Goal: Task Accomplishment & Management: Complete application form

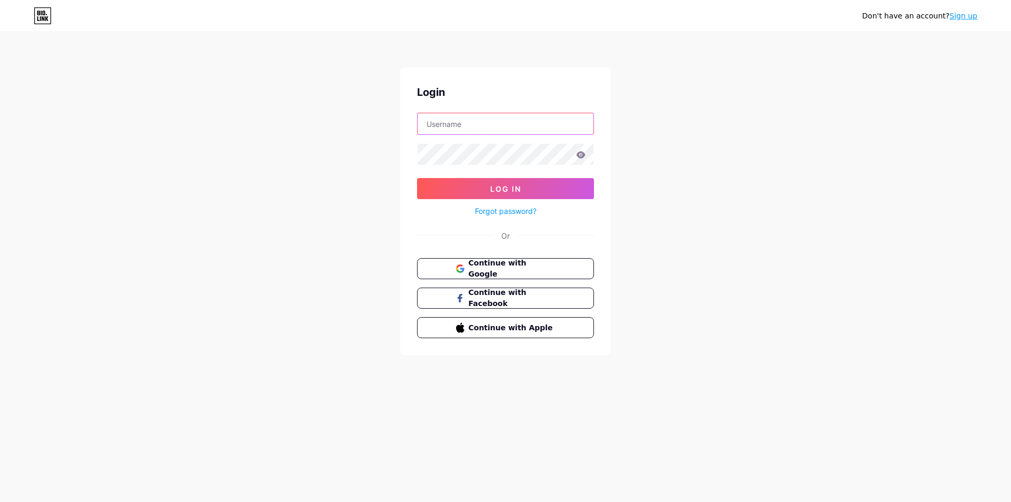
click at [446, 122] on input "text" at bounding box center [506, 123] width 176 height 21
click at [521, 268] on span "Continue with Google" at bounding box center [512, 269] width 88 height 23
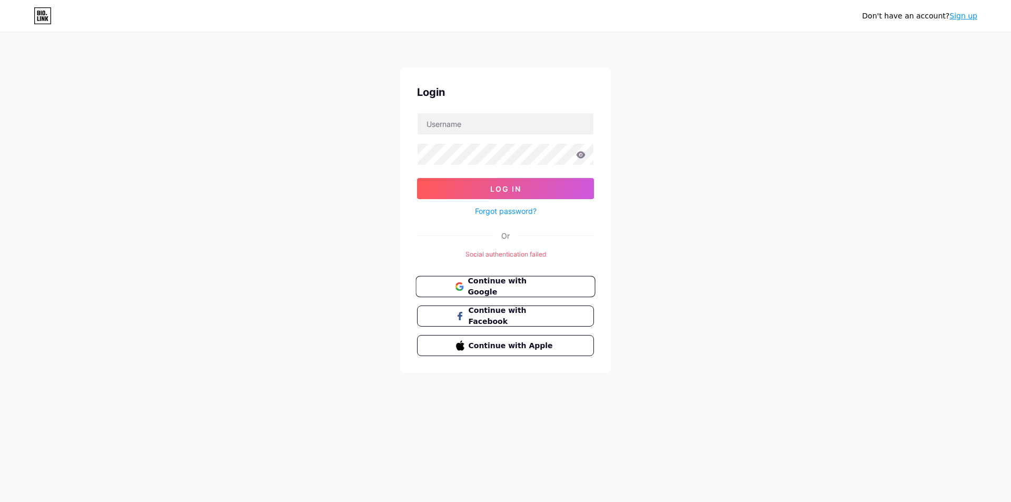
click at [558, 281] on button "Continue with Google" at bounding box center [506, 287] width 180 height 22
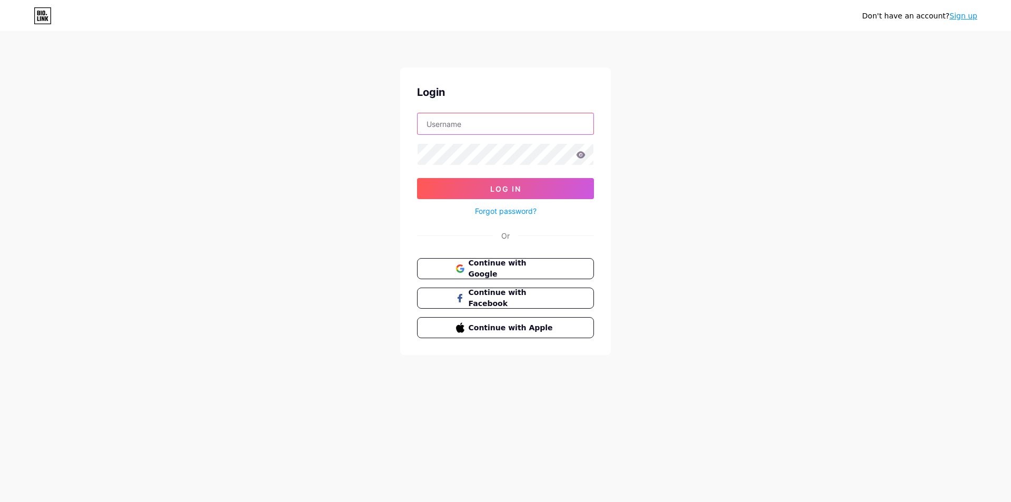
click at [466, 124] on input "text" at bounding box center [506, 123] width 176 height 21
click at [341, 136] on div "Don't have an account? Sign up Login Log In Forgot password? Or Continue with G…" at bounding box center [505, 194] width 1011 height 389
click at [468, 120] on input "text" at bounding box center [506, 123] width 176 height 21
click at [450, 122] on input "text" at bounding box center [506, 123] width 176 height 21
click at [300, 148] on div "Bạn chưa có tài khoản? Đăng ký Đăng nhập Đăng nhập Quên mật khẩu? Hoặc Tiếp tục…" at bounding box center [505, 194] width 1011 height 389
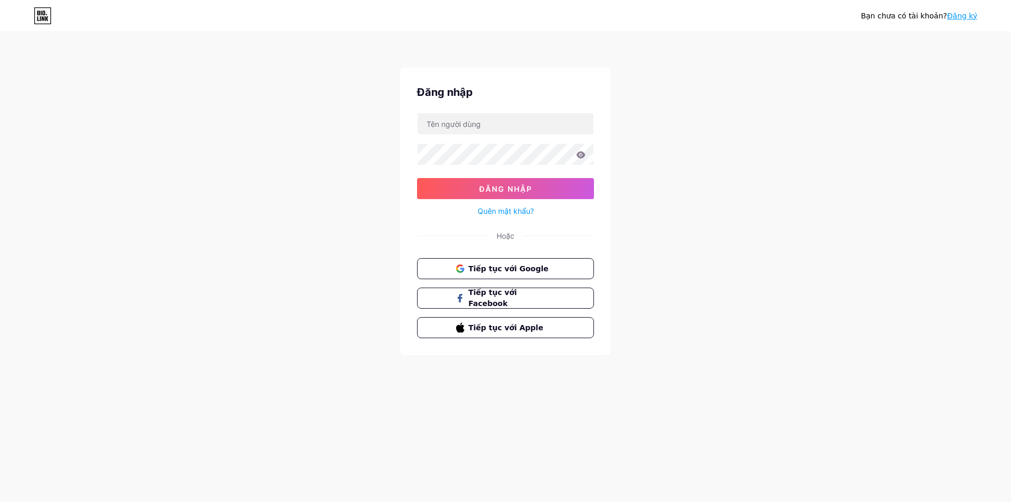
click at [508, 206] on font "Quên mật khẩu?" at bounding box center [506, 210] width 56 height 9
click at [514, 271] on font "Tiếp tục với Google" at bounding box center [508, 268] width 81 height 8
click at [967, 16] on font "Đăng ký" at bounding box center [962, 16] width 31 height 8
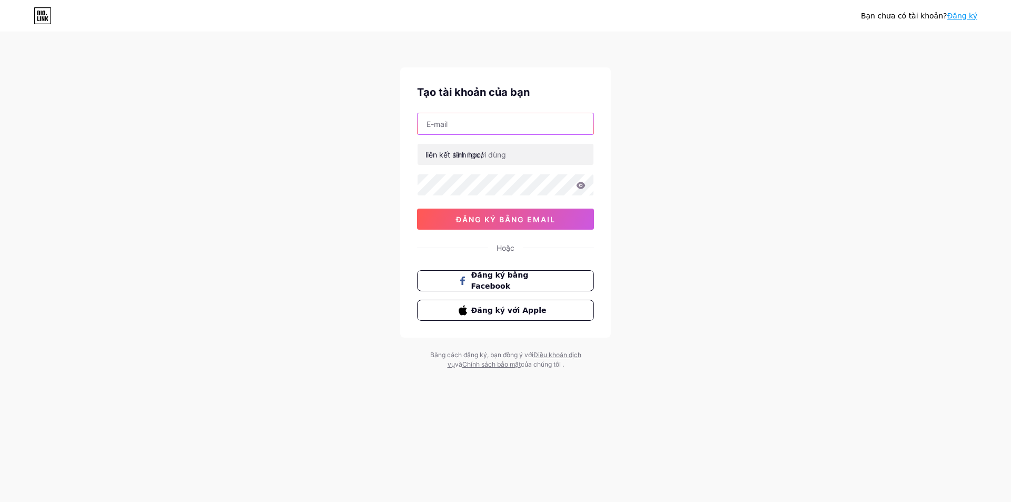
click at [492, 121] on input "text" at bounding box center [506, 123] width 176 height 21
type input "[EMAIL_ADDRESS][DOMAIN_NAME]"
click at [520, 154] on input "text" at bounding box center [506, 154] width 176 height 21
click at [492, 223] on font "đăng ký bằng email" at bounding box center [506, 219] width 100 height 9
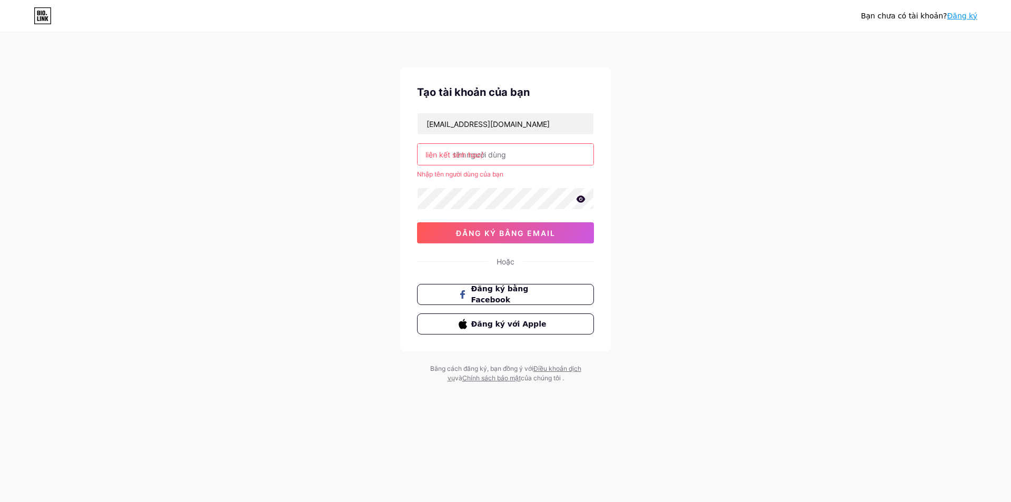
click at [510, 153] on input "text" at bounding box center [506, 154] width 176 height 21
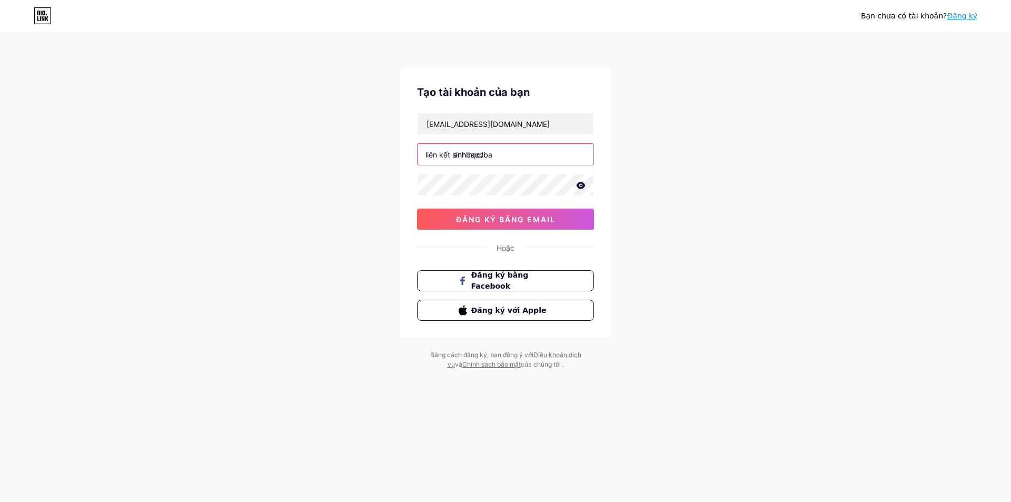
type input "anhbacoba"
click at [511, 221] on font "đăng ký bằng email" at bounding box center [506, 219] width 100 height 9
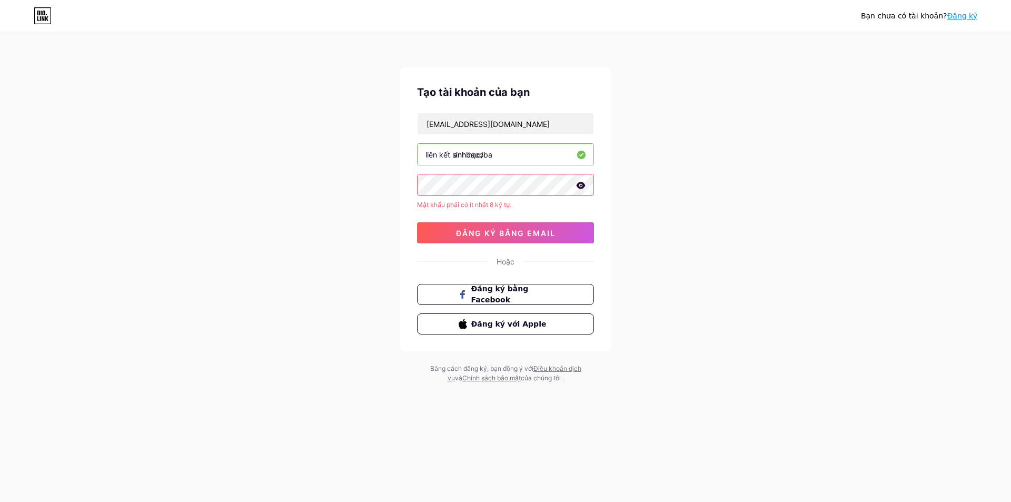
click at [373, 175] on div "Bạn chưa có tài khoản? Đăng ký Tạo tài khoản của bạn oldgbaptoitu1200@gmail.com…" at bounding box center [505, 208] width 1011 height 417
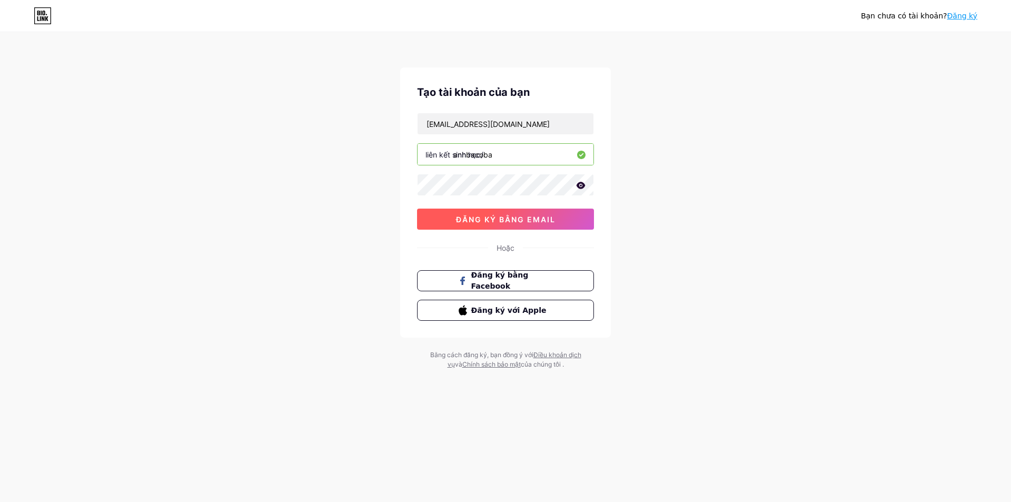
click at [452, 213] on button "đăng ký bằng email" at bounding box center [505, 219] width 177 height 21
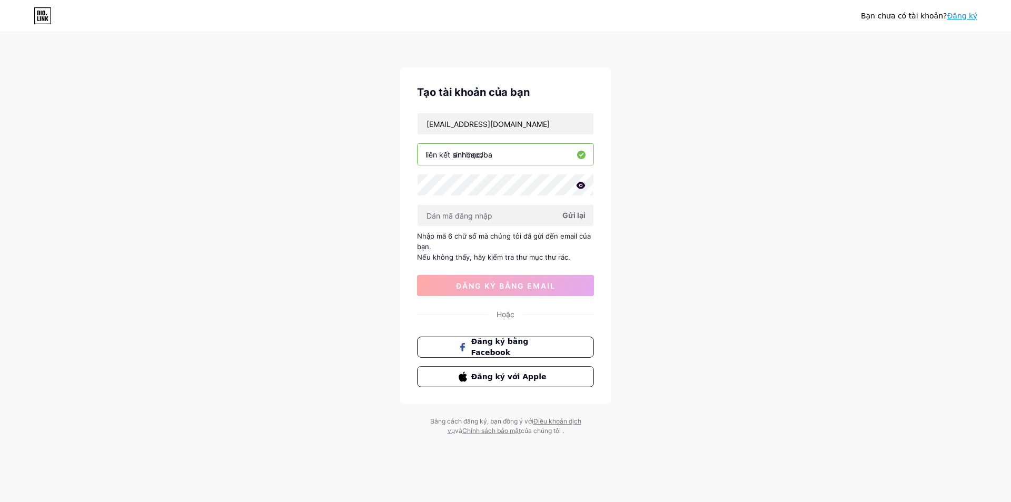
drag, startPoint x: 776, startPoint y: 142, endPoint x: 792, endPoint y: 127, distance: 21.2
click at [776, 142] on div "Bạn chưa có tài khoản? Đăng ký Tạo tài khoản của bạn oldgbaptoitu1200@gmail.com…" at bounding box center [505, 234] width 1011 height 469
drag, startPoint x: 1005, startPoint y: 0, endPoint x: 871, endPoint y: 37, distance: 139.9
click at [771, 109] on div "Bạn chưa có tài khoản? Đăng ký Tạo tài khoản của bạn oldgbaptoitu1200@gmail.com…" at bounding box center [505, 234] width 1011 height 469
click at [576, 216] on font "Gửi lại" at bounding box center [574, 215] width 23 height 9
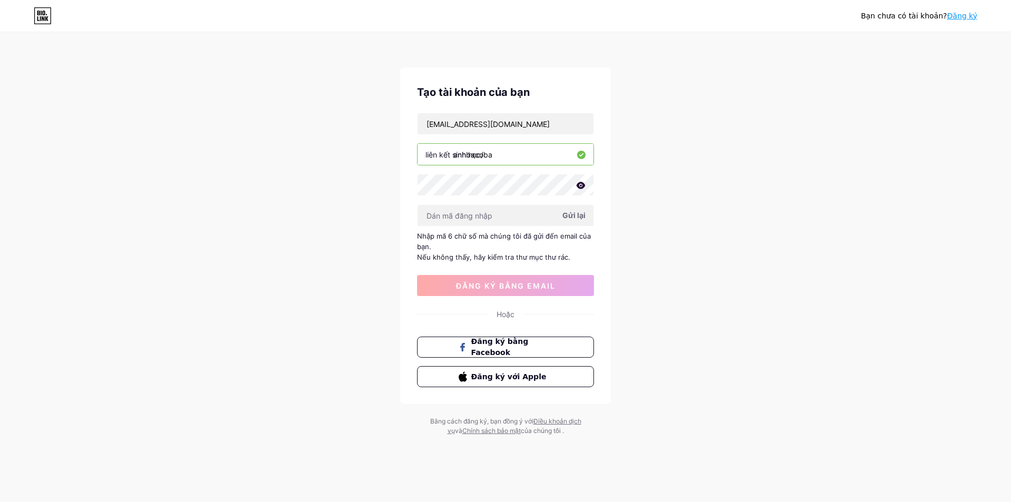
click at [568, 220] on span "Gửi lại" at bounding box center [574, 215] width 23 height 11
drag, startPoint x: 559, startPoint y: 124, endPoint x: 353, endPoint y: 123, distance: 206.5
click at [353, 123] on div "Bạn chưa có tài khoản? Đăng ký Tạo tài khoản của bạn oldgbaptoitu1200@gmail.com…" at bounding box center [505, 234] width 1011 height 469
paste input "thanhtuthudambopchym696@powerscrews.com"
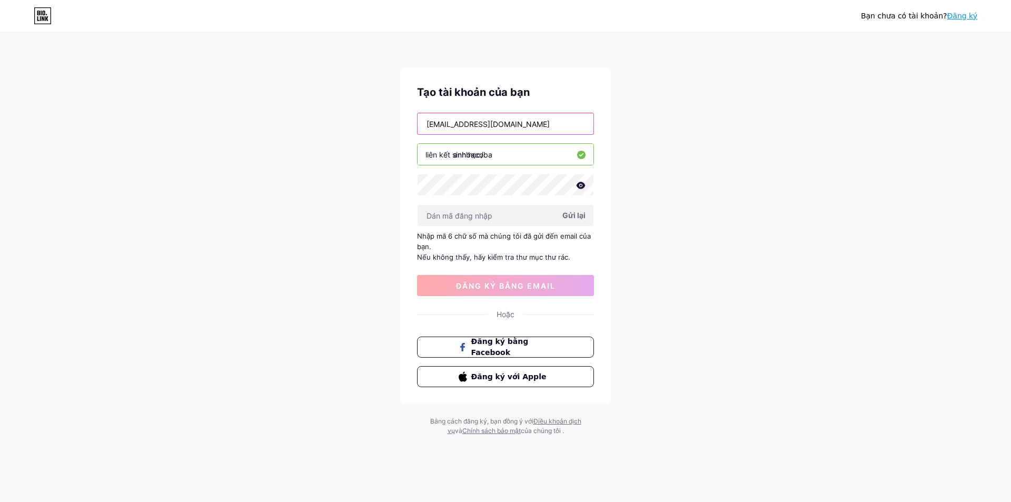
type input "thanhtuthudambopchym696@powerscrews.com"
click at [571, 215] on font "Gửi lại" at bounding box center [574, 215] width 23 height 9
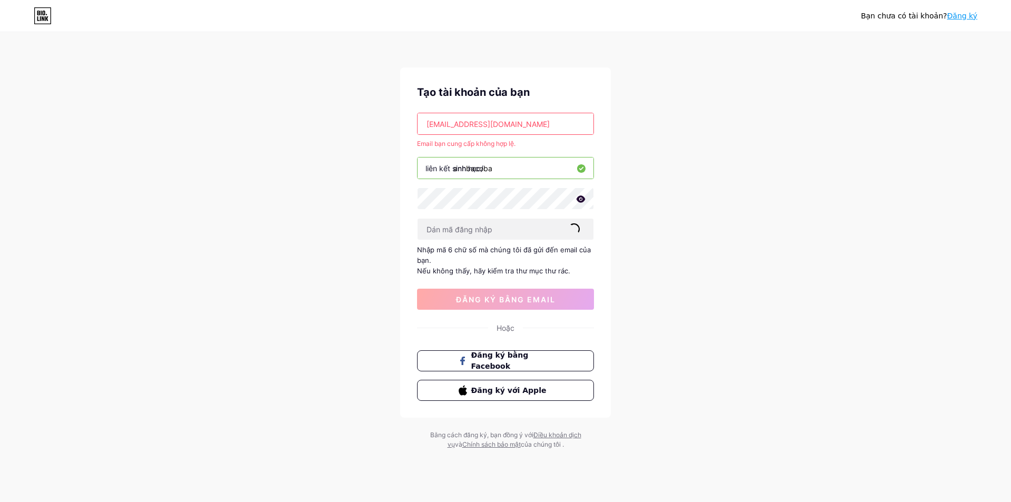
scroll to position [0, 12]
drag, startPoint x: 423, startPoint y: 122, endPoint x: 674, endPoint y: 124, distance: 251.2
click at [674, 124] on div "Bạn chưa có tài khoản? Đăng ký Tạo tài khoản của bạn thanhtuthudambopchym696@po…" at bounding box center [505, 241] width 1011 height 483
click at [480, 122] on input "text" at bounding box center [506, 123] width 176 height 21
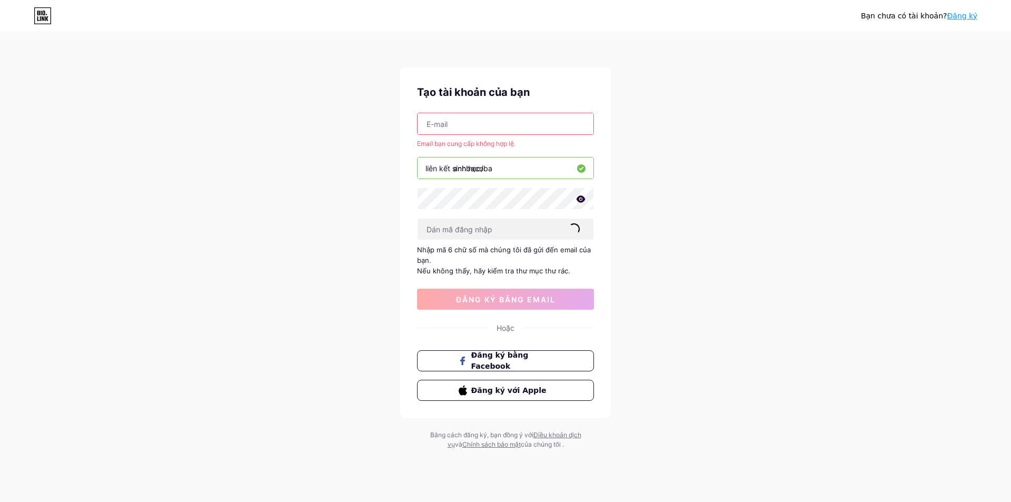
paste input "lethaos52638@gmail.com"
type input "lethaos52638@gmail.com"
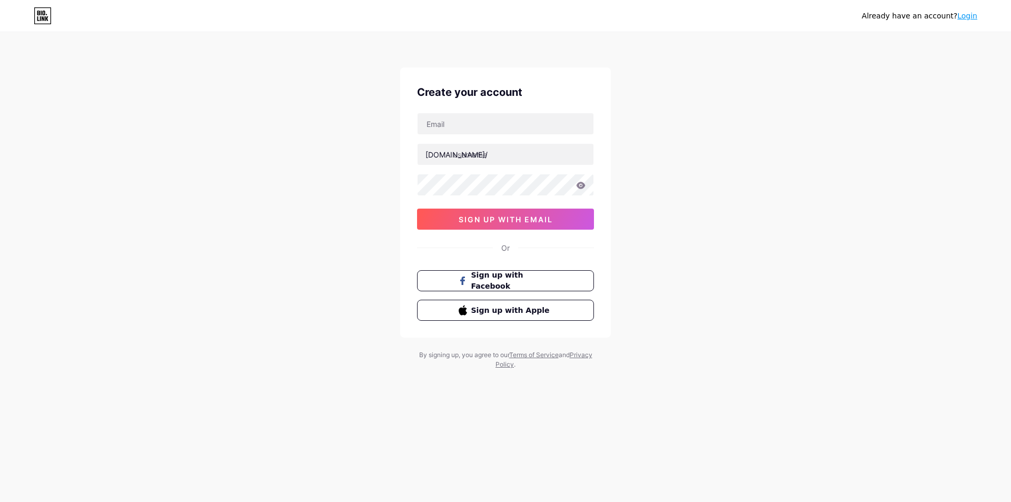
drag, startPoint x: 972, startPoint y: 14, endPoint x: 961, endPoint y: 11, distance: 12.0
click at [972, 14] on link "Login" at bounding box center [968, 16] width 20 height 8
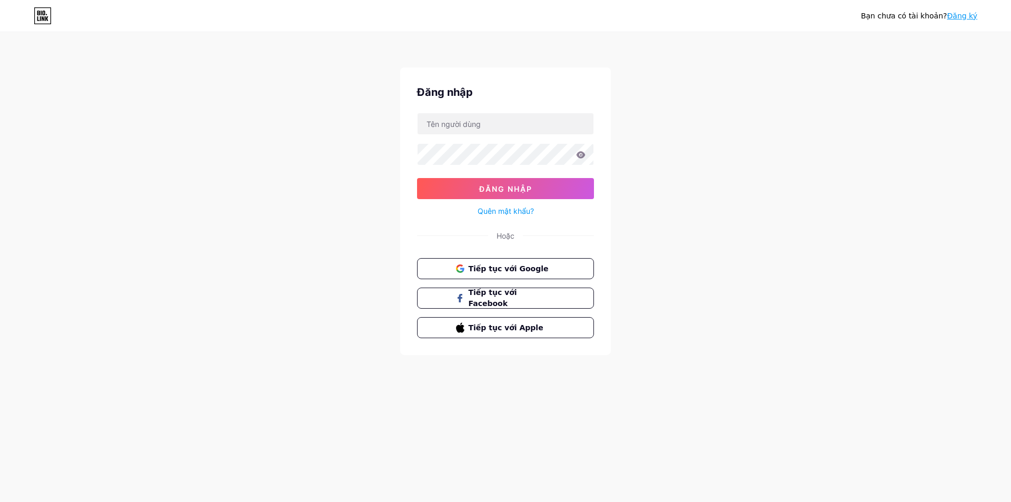
click at [966, 13] on font "Đăng ký" at bounding box center [962, 16] width 31 height 8
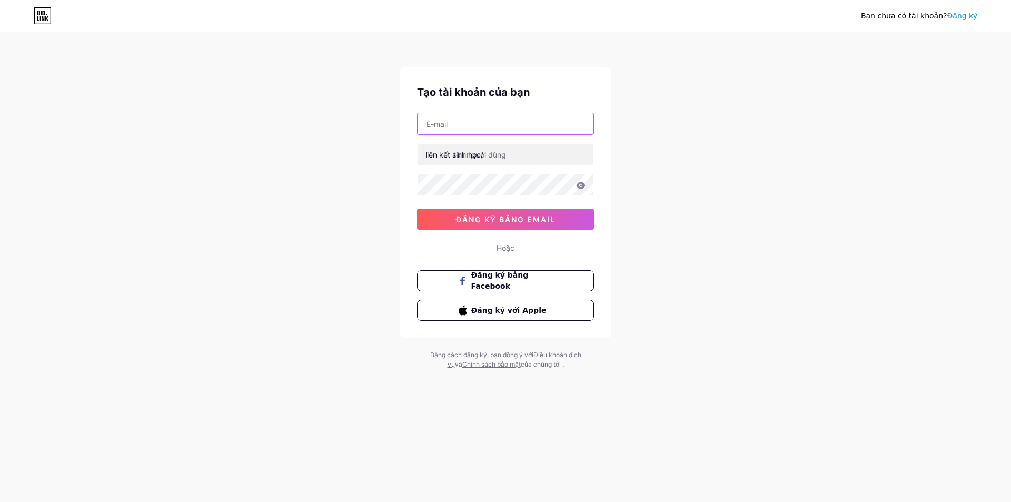
click at [459, 116] on input "text" at bounding box center [506, 123] width 176 height 21
paste input "[EMAIL_ADDRESS][DOMAIN_NAME]"
type input "[EMAIL_ADDRESS][DOMAIN_NAME]"
click at [511, 155] on input "text" at bounding box center [506, 154] width 176 height 21
type input "d"
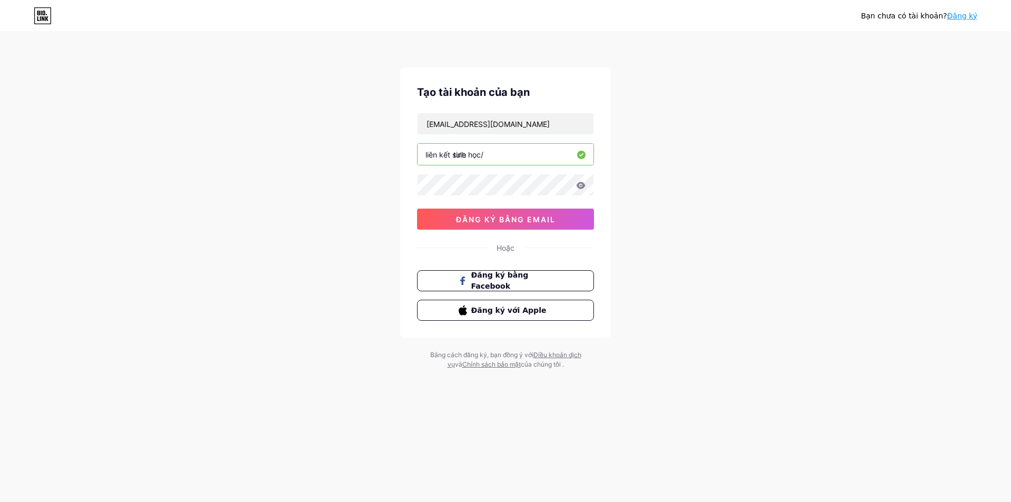
type input "tule"
click at [494, 218] on font "đăng ký bằng email" at bounding box center [506, 219] width 100 height 9
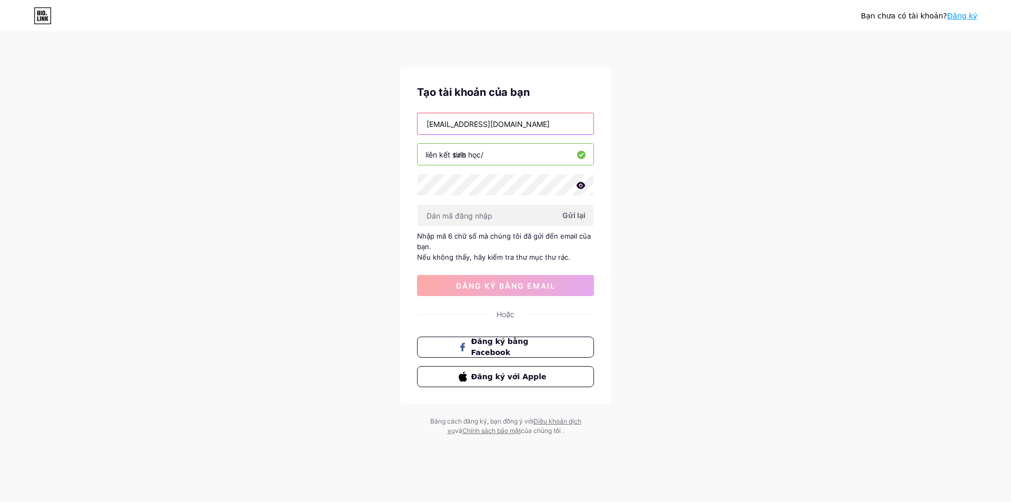
drag, startPoint x: 536, startPoint y: 120, endPoint x: 347, endPoint y: 116, distance: 189.1
click at [349, 117] on div "Bạn chưa có [PERSON_NAME]? Đăng ký Tạo tài [PERSON_NAME] bạn [EMAIL_ADDRESS][DO…" at bounding box center [505, 234] width 1011 height 469
click at [499, 120] on input "text" at bounding box center [506, 123] width 176 height 21
paste input "[EMAIL_ADDRESS][DOMAIN_NAME]"
type input "[EMAIL_ADDRESS][DOMAIN_NAME]"
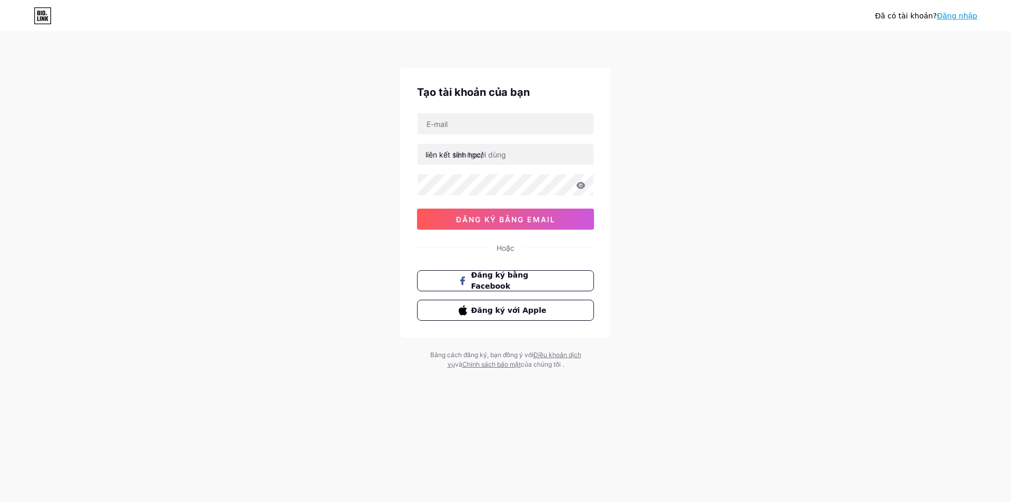
click at [887, 157] on div "Đã có tài khoản? Đăng nhập Tạo tài khoản của bạn liên kết sinh học/ đăng ký bằn…" at bounding box center [505, 201] width 1011 height 403
click at [463, 124] on input "text" at bounding box center [506, 123] width 176 height 21
paste input "huygold130@gmail.com"
type input "huygold130@gmail.com"
click at [497, 155] on input "text" at bounding box center [506, 154] width 176 height 21
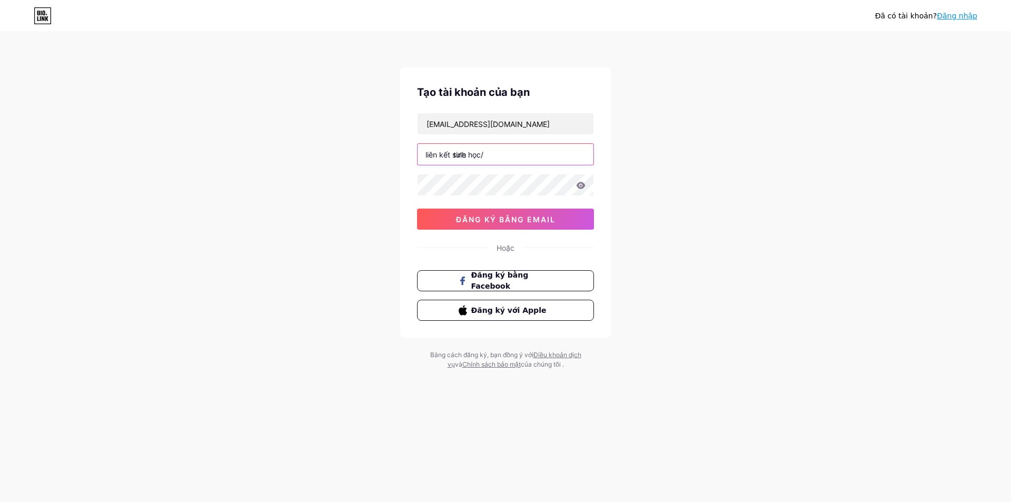
type input "tule"
click at [511, 213] on button "đăng ký bằng email" at bounding box center [505, 219] width 177 height 21
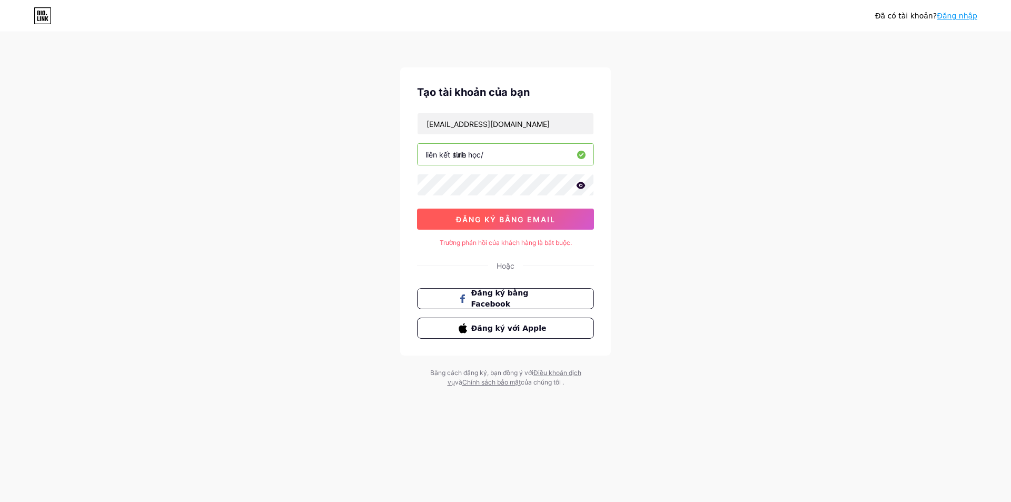
click at [567, 215] on button "đăng ký bằng email" at bounding box center [505, 219] width 177 height 21
click at [580, 184] on icon at bounding box center [581, 185] width 9 height 7
click at [546, 210] on button "đăng ký bằng email" at bounding box center [505, 219] width 177 height 21
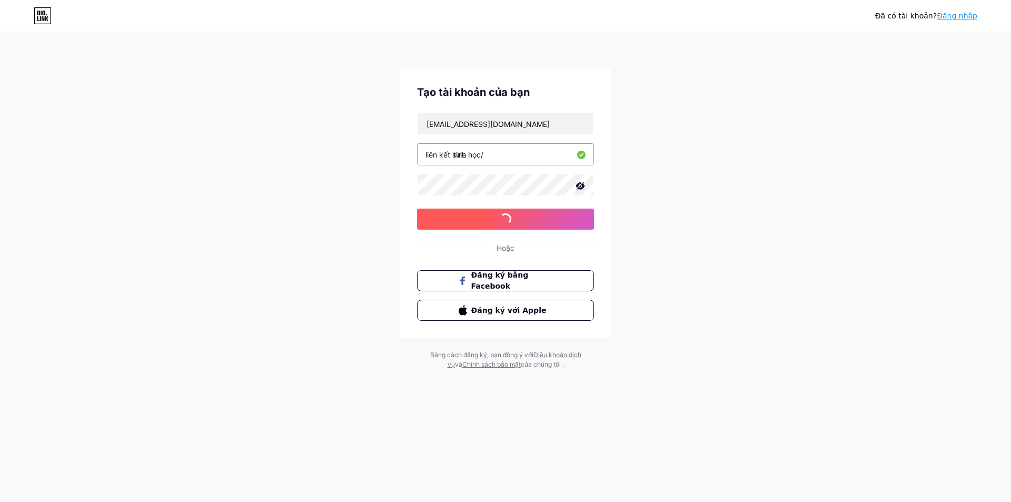
click at [546, 210] on button "đăng ký bằng email" at bounding box center [505, 219] width 177 height 21
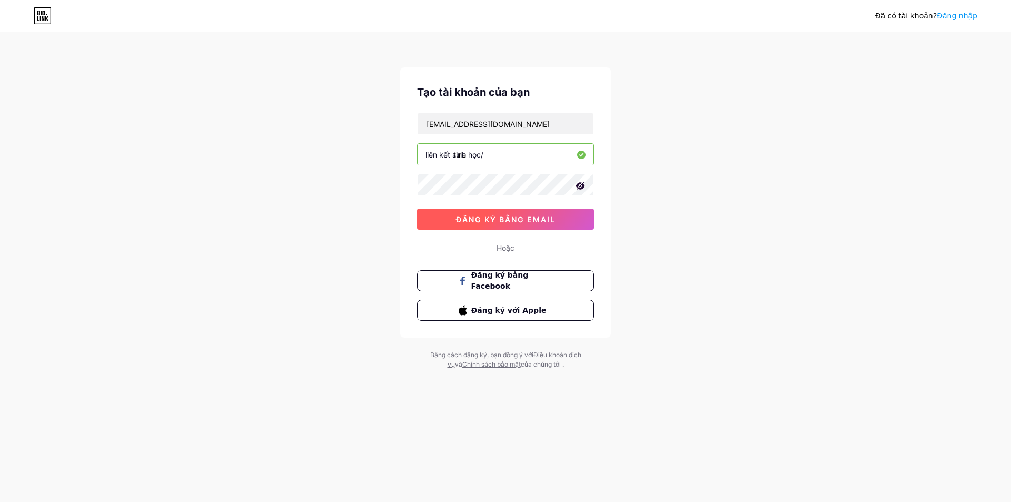
click at [546, 210] on button "đăng ký bằng email" at bounding box center [505, 219] width 177 height 21
click at [539, 291] on div "Đăng ký bằng Facebook Đăng ký với Apple" at bounding box center [505, 295] width 177 height 51
click at [529, 282] on font "Đăng ký bằng Facebook" at bounding box center [500, 281] width 58 height 20
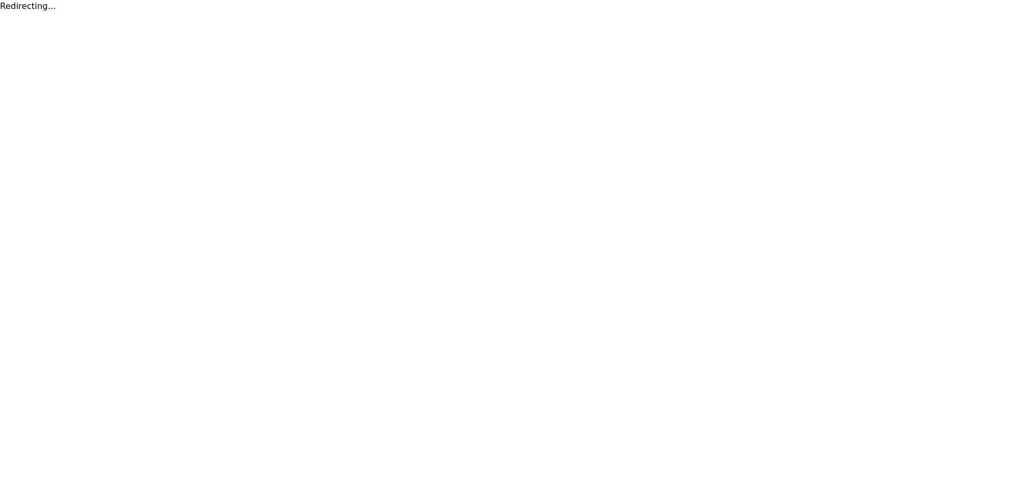
click at [594, 13] on html "Redirecting..." at bounding box center [505, 6] width 1011 height 13
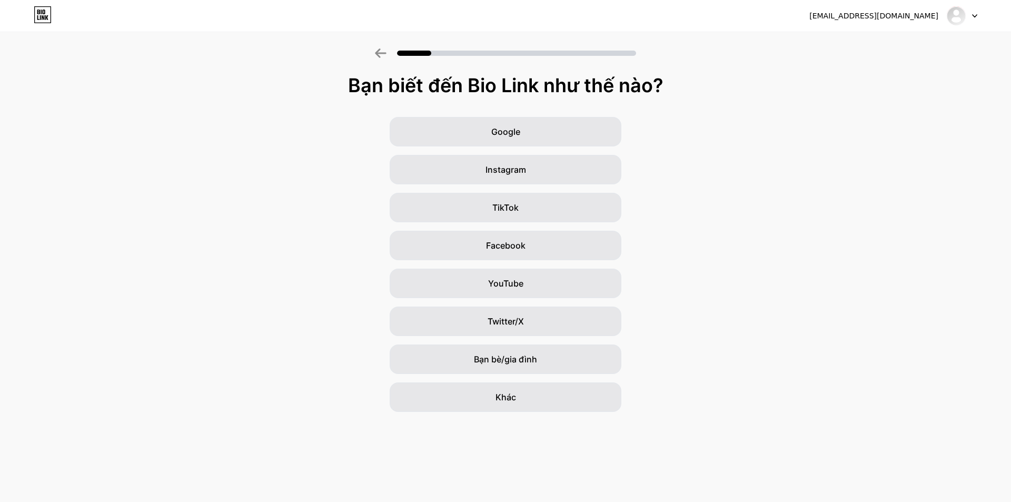
click at [682, 163] on div "Google Instagram TikTok Facebook YouTube Twitter/X Bạn bè/gia đình Khác" at bounding box center [505, 264] width 1011 height 295
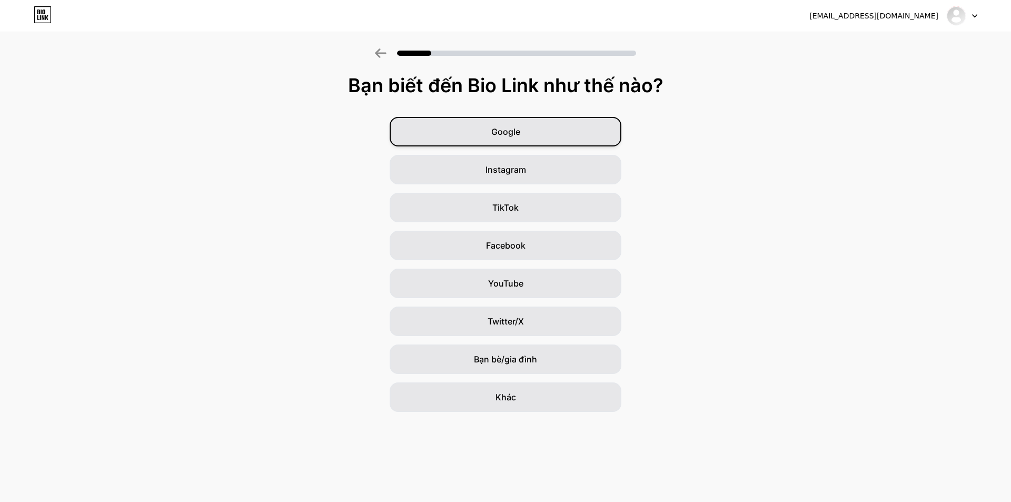
click at [603, 123] on div "Google" at bounding box center [506, 131] width 232 height 29
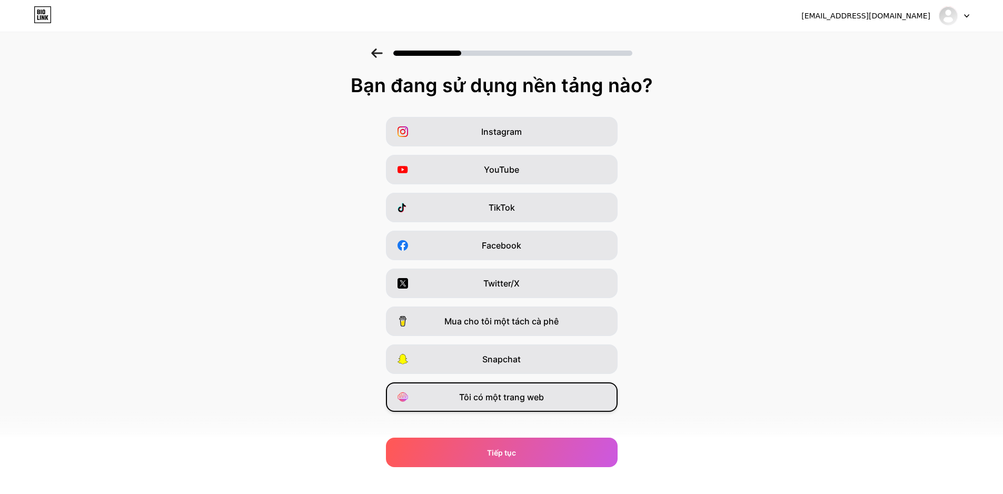
scroll to position [13, 0]
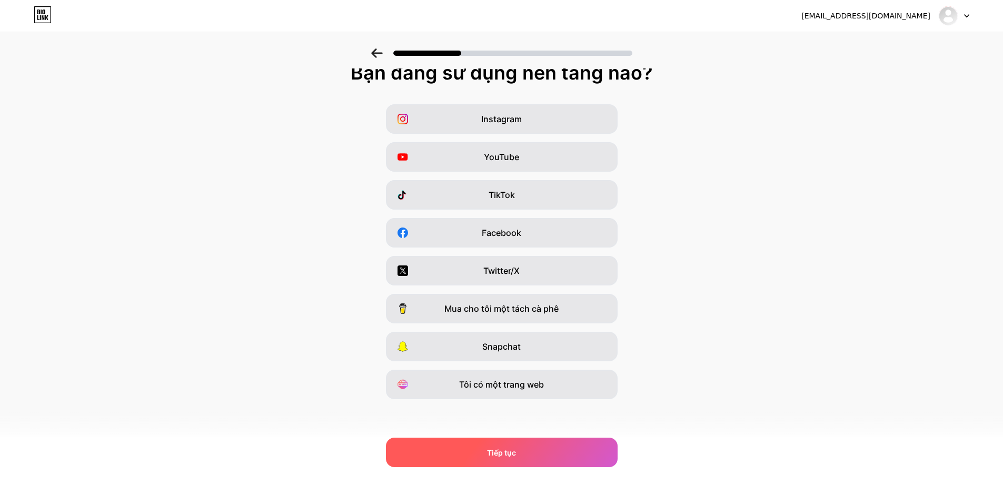
click at [516, 452] on font "Tiếp tục" at bounding box center [501, 452] width 29 height 9
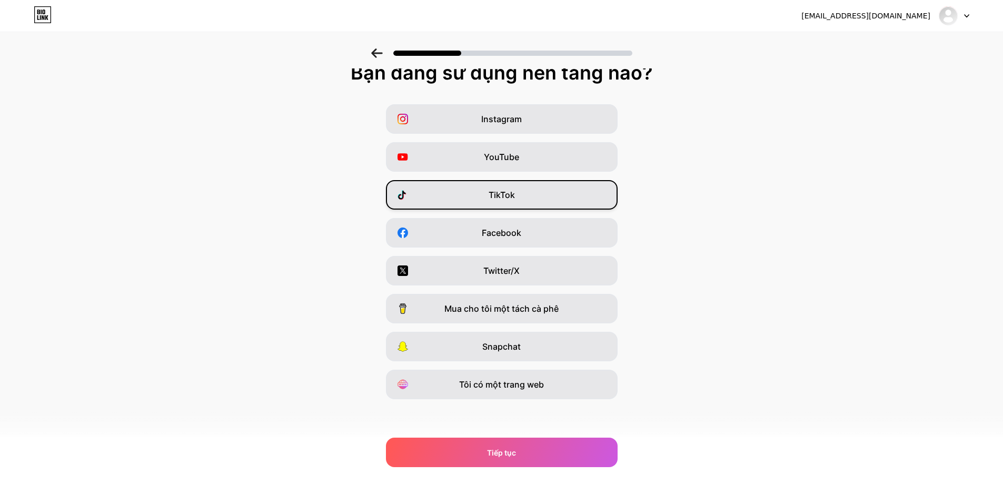
click at [515, 195] on font "TikTok" at bounding box center [502, 195] width 26 height 11
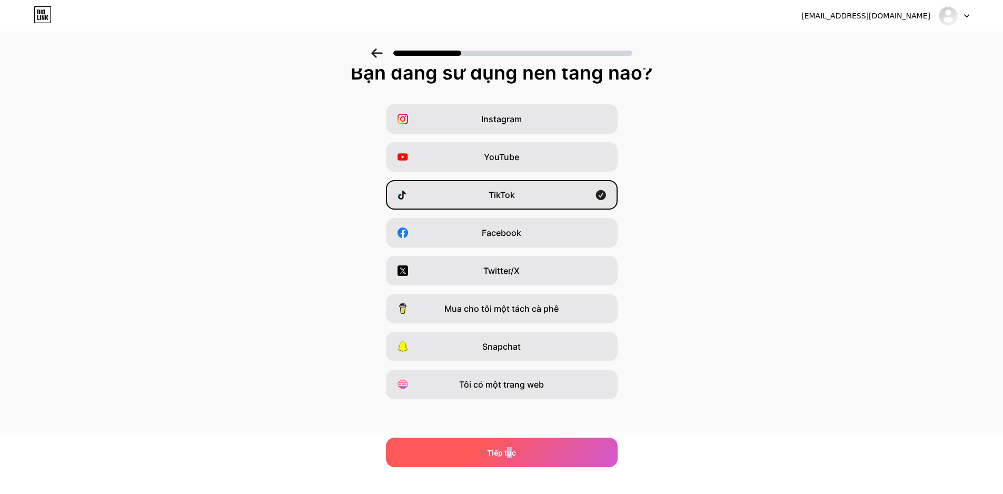
click at [516, 453] on font "Tiếp tục" at bounding box center [501, 452] width 29 height 9
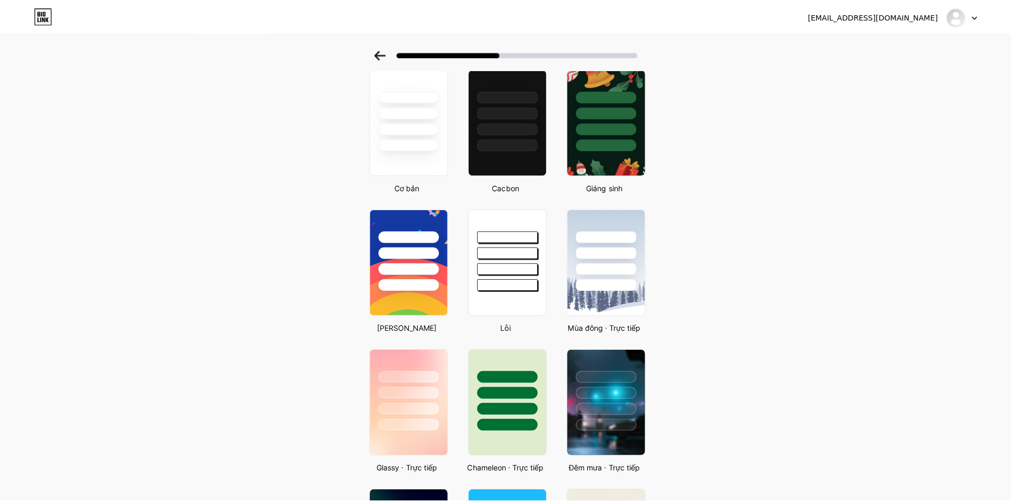
scroll to position [0, 0]
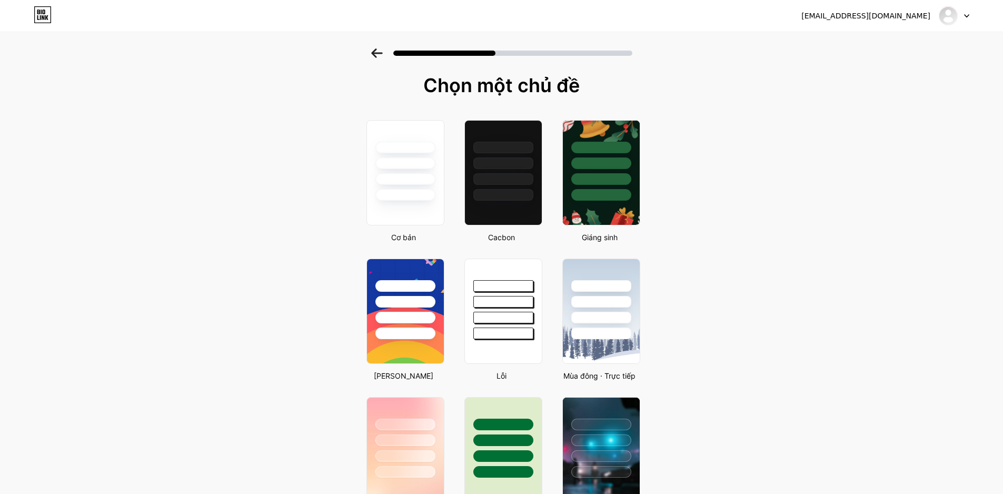
click at [381, 53] on icon at bounding box center [376, 52] width 11 height 9
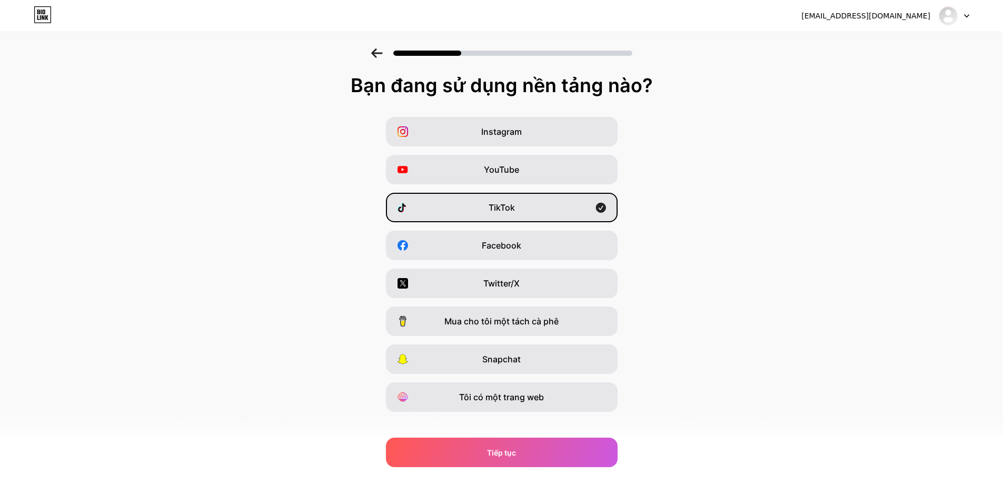
drag, startPoint x: 381, startPoint y: 53, endPoint x: 361, endPoint y: 40, distance: 24.4
click at [379, 52] on icon at bounding box center [377, 52] width 12 height 9
